Goal: Task Accomplishment & Management: Complete application form

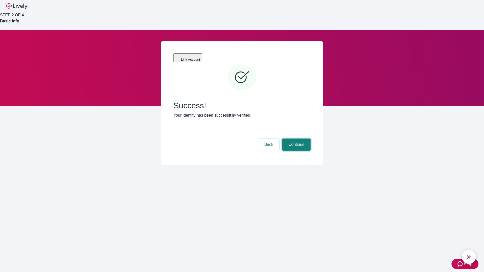
click at [296, 139] on button "Continue" at bounding box center [296, 145] width 28 height 12
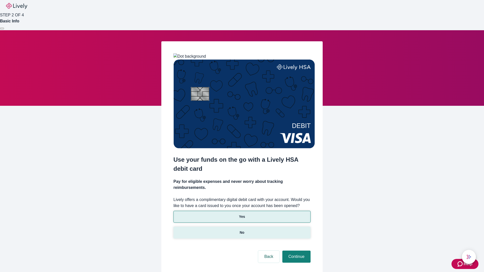
click at [242, 230] on p "No" at bounding box center [242, 232] width 5 height 5
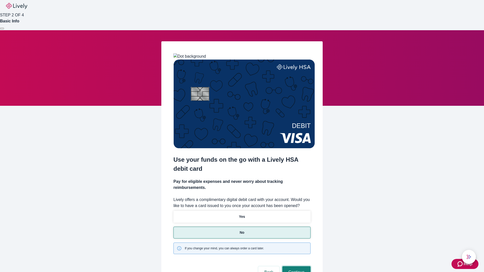
click at [296, 266] on button "Continue" at bounding box center [296, 272] width 28 height 12
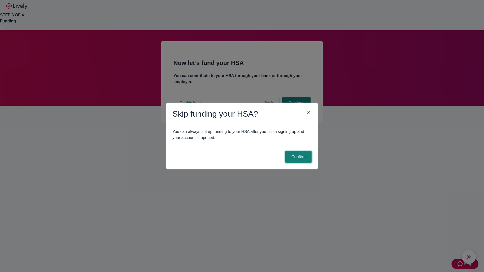
click at [298, 157] on button "Confirm" at bounding box center [298, 157] width 26 height 12
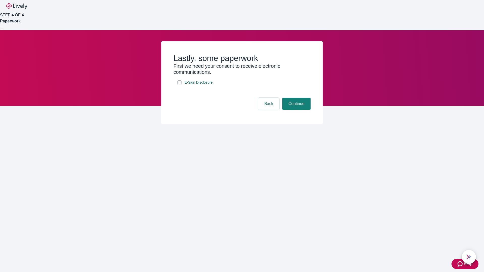
click at [179, 84] on input "E-Sign Disclosure" at bounding box center [179, 82] width 4 height 4
checkbox input "true"
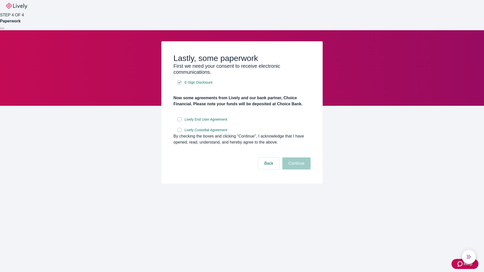
click at [179, 122] on input "Lively End User Agreement" at bounding box center [179, 119] width 4 height 4
checkbox input "true"
click at [179, 132] on input "Lively Custodial Agreement" at bounding box center [179, 130] width 4 height 4
checkbox input "true"
click at [296, 170] on button "Continue" at bounding box center [296, 164] width 28 height 12
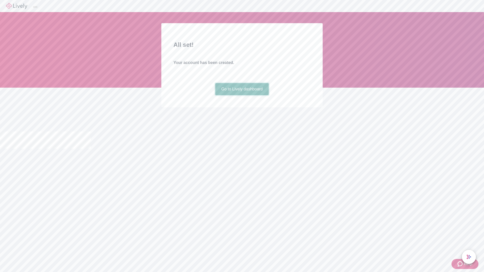
click at [242, 95] on link "Go to Lively dashboard" at bounding box center [242, 89] width 54 height 12
